Goal: Navigation & Orientation: Find specific page/section

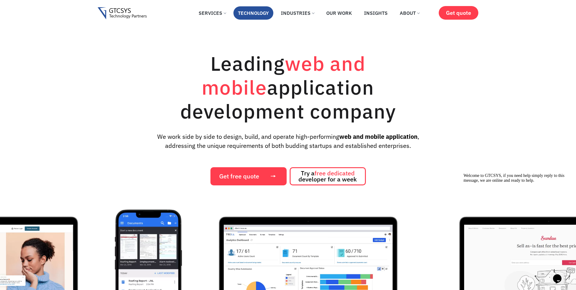
click at [243, 16] on link "Technology" at bounding box center [254, 12] width 40 height 13
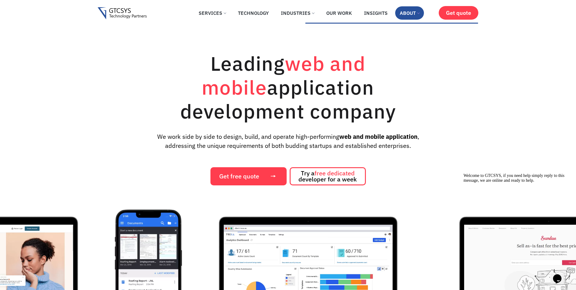
click at [404, 15] on link "About" at bounding box center [410, 12] width 29 height 13
